Goal: Find contact information: Find contact information

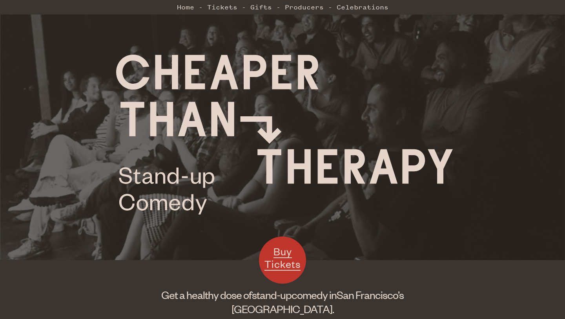
scroll to position [18, 0]
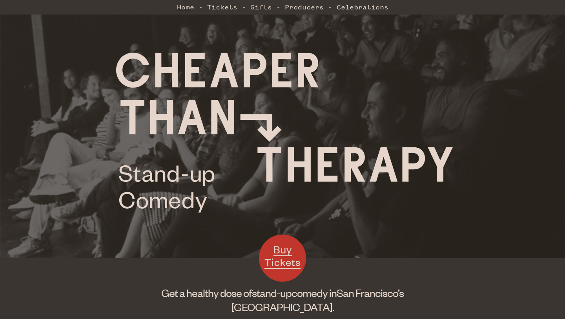
click at [186, 8] on link "Home" at bounding box center [185, 7] width 17 height 16
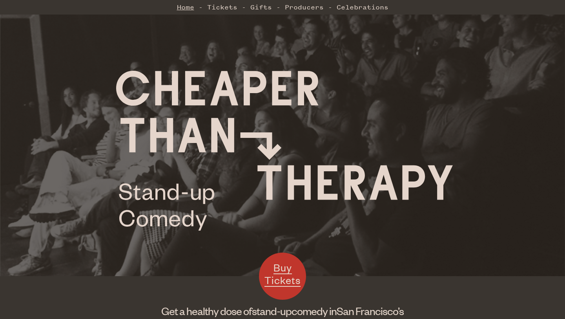
click at [184, 8] on link "Home" at bounding box center [185, 7] width 17 height 16
click at [228, 6] on link "Tickets" at bounding box center [222, 7] width 30 height 16
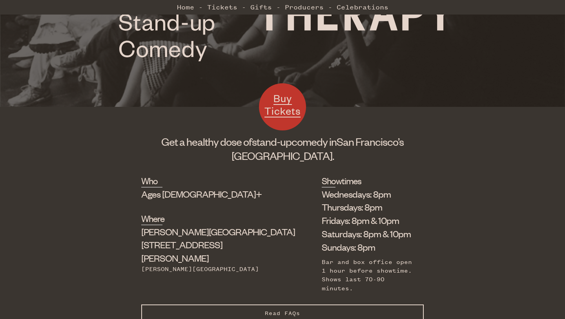
scroll to position [168, 0]
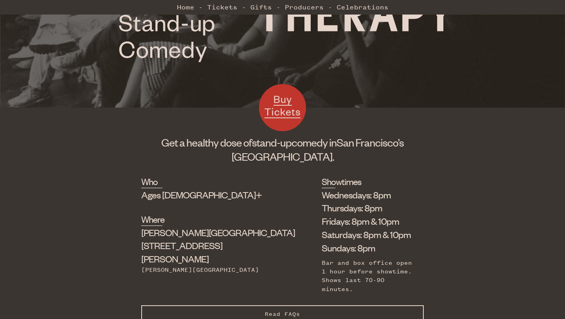
click at [183, 305] on button "Read FAQs Hide FAQs" at bounding box center [282, 314] width 283 height 18
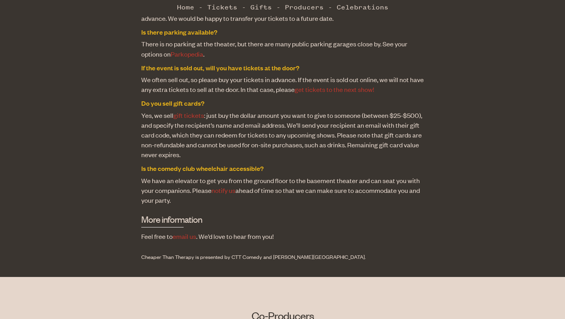
scroll to position [760, 0]
click at [182, 231] on link "email us" at bounding box center [185, 235] width 24 height 9
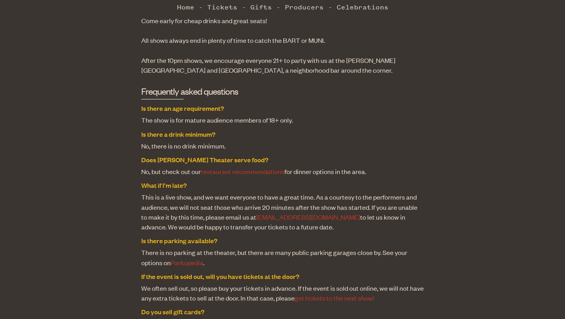
scroll to position [552, 0]
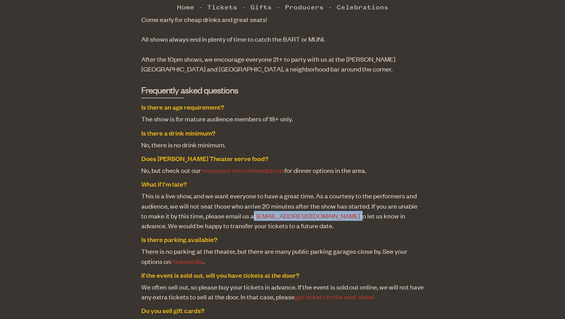
drag, startPoint x: 318, startPoint y: 207, endPoint x: 244, endPoint y: 209, distance: 73.8
click at [244, 209] on dd "This is a live show, and we want everyone to have a great time. As a courtesy t…" at bounding box center [282, 211] width 283 height 40
copy dd "t tickets@cttcomedy.com"
